Goal: Task Accomplishment & Management: Complete application form

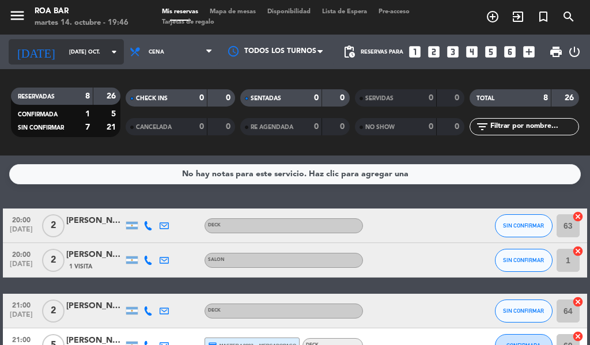
click at [92, 54] on input "[DATE] oct." at bounding box center [100, 52] width 75 height 18
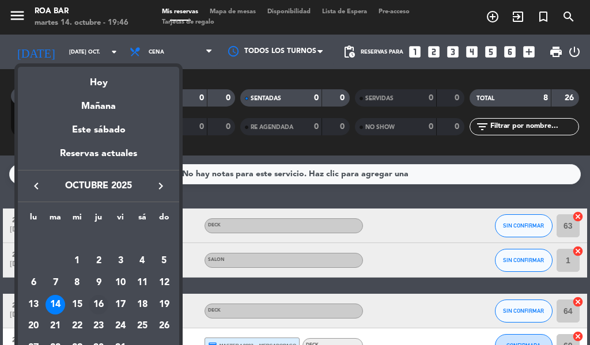
click at [97, 295] on div "16" at bounding box center [99, 305] width 20 height 20
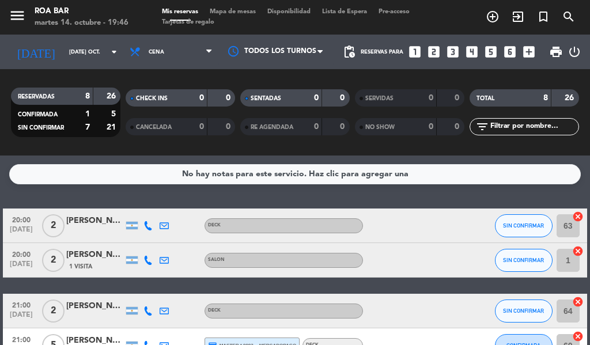
type input "[DEMOGRAPHIC_DATA] [DATE]"
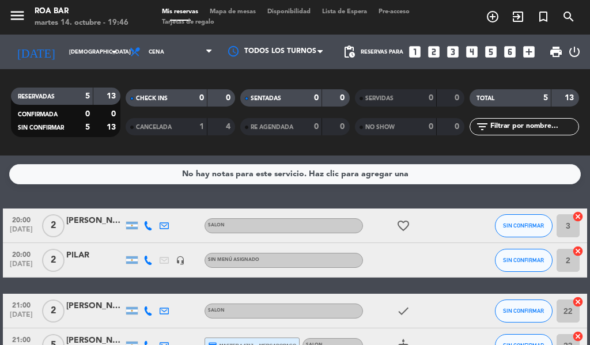
click at [437, 50] on icon "looks_two" at bounding box center [433, 51] width 15 height 15
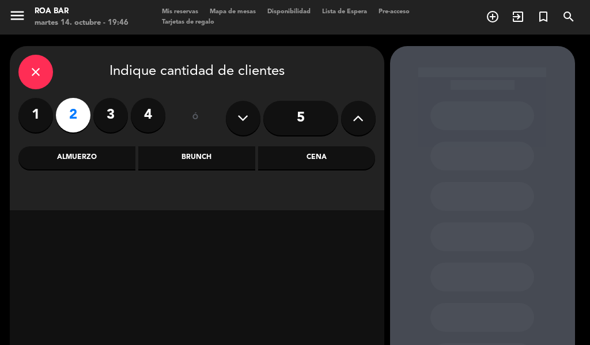
click at [291, 162] on div "Cena" at bounding box center [316, 157] width 117 height 23
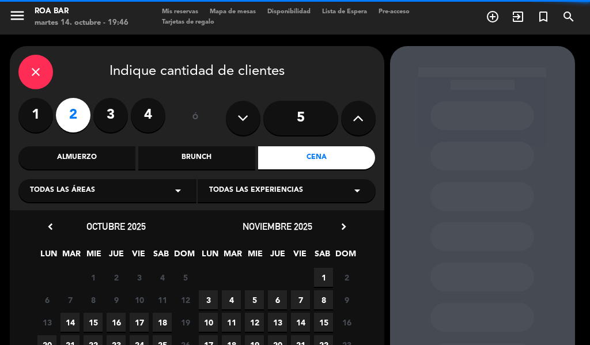
click at [91, 188] on span "Todas las áreas" at bounding box center [62, 191] width 65 height 12
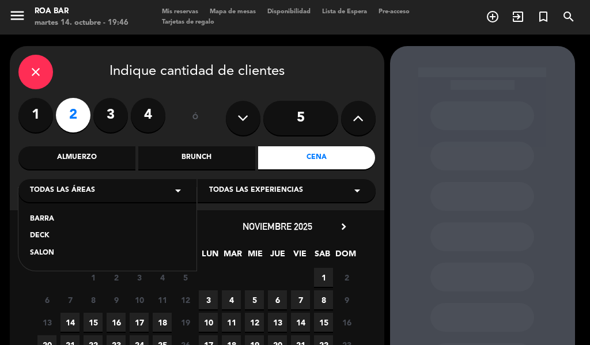
click at [46, 254] on div "SALON" at bounding box center [107, 254] width 155 height 12
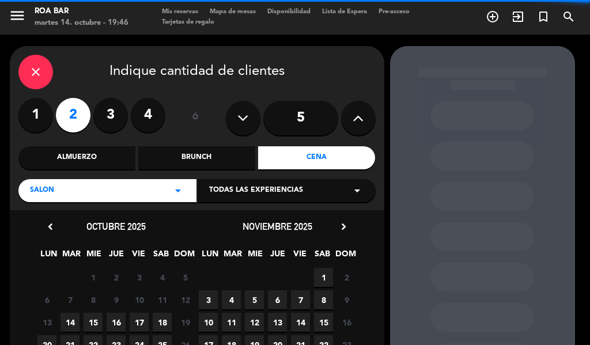
click at [253, 189] on span "Todas las experiencias" at bounding box center [256, 191] width 94 height 12
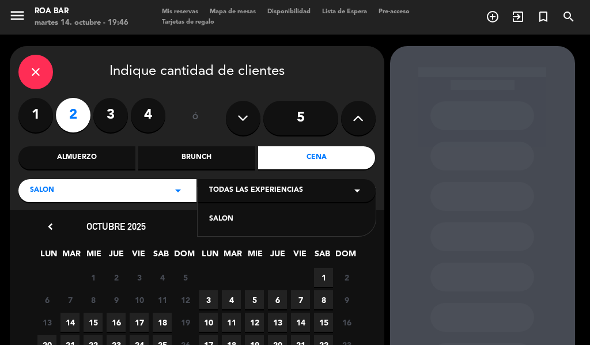
click at [221, 222] on div "SALON" at bounding box center [286, 220] width 155 height 12
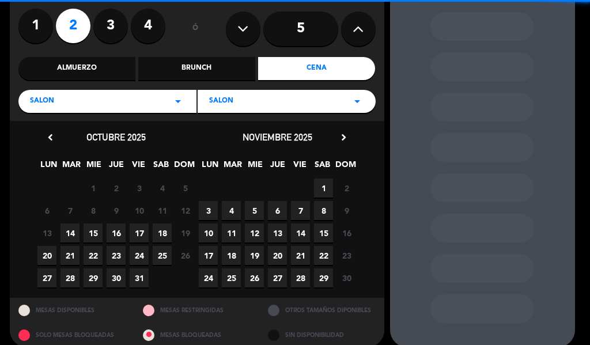
scroll to position [102, 0]
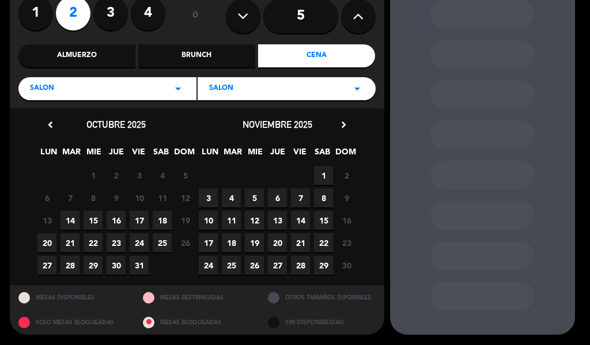
click at [116, 215] on span "16" at bounding box center [116, 220] width 19 height 19
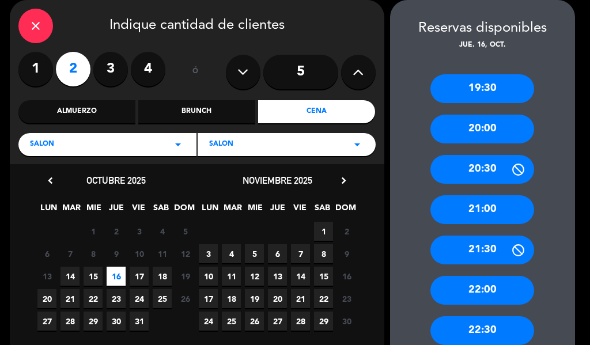
scroll to position [119, 0]
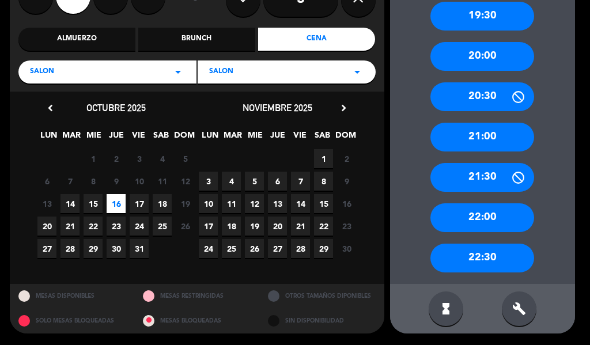
click at [472, 129] on div "21:00" at bounding box center [482, 137] width 104 height 29
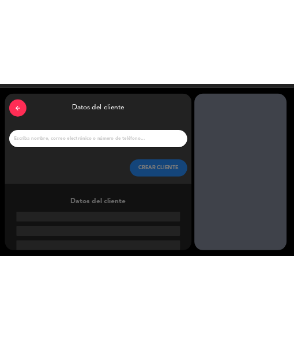
scroll to position [27, 0]
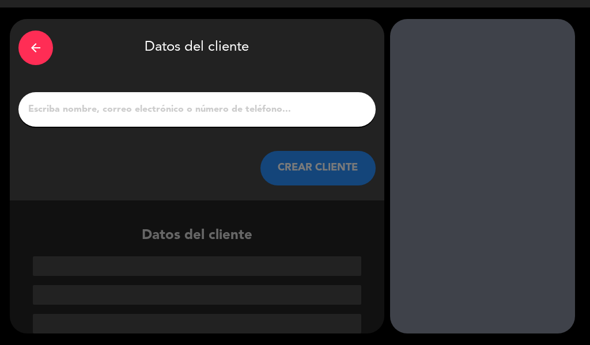
click at [227, 117] on input "1" at bounding box center [197, 109] width 340 height 16
click at [308, 111] on input "1" at bounding box center [197, 109] width 340 height 16
click at [280, 116] on input "1" at bounding box center [197, 109] width 340 height 16
click at [270, 110] on input "1" at bounding box center [197, 109] width 340 height 16
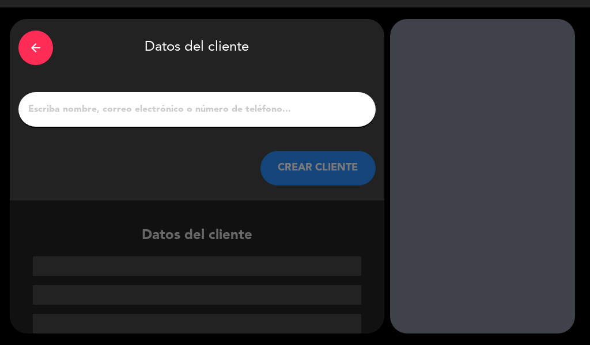
click at [199, 109] on input "1" at bounding box center [197, 109] width 340 height 16
click at [291, 103] on input "1" at bounding box center [197, 109] width 340 height 16
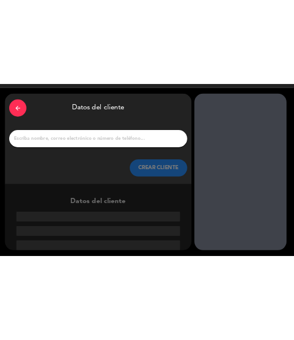
scroll to position [23, 0]
